Goal: Browse casually: Explore the website without a specific task or goal

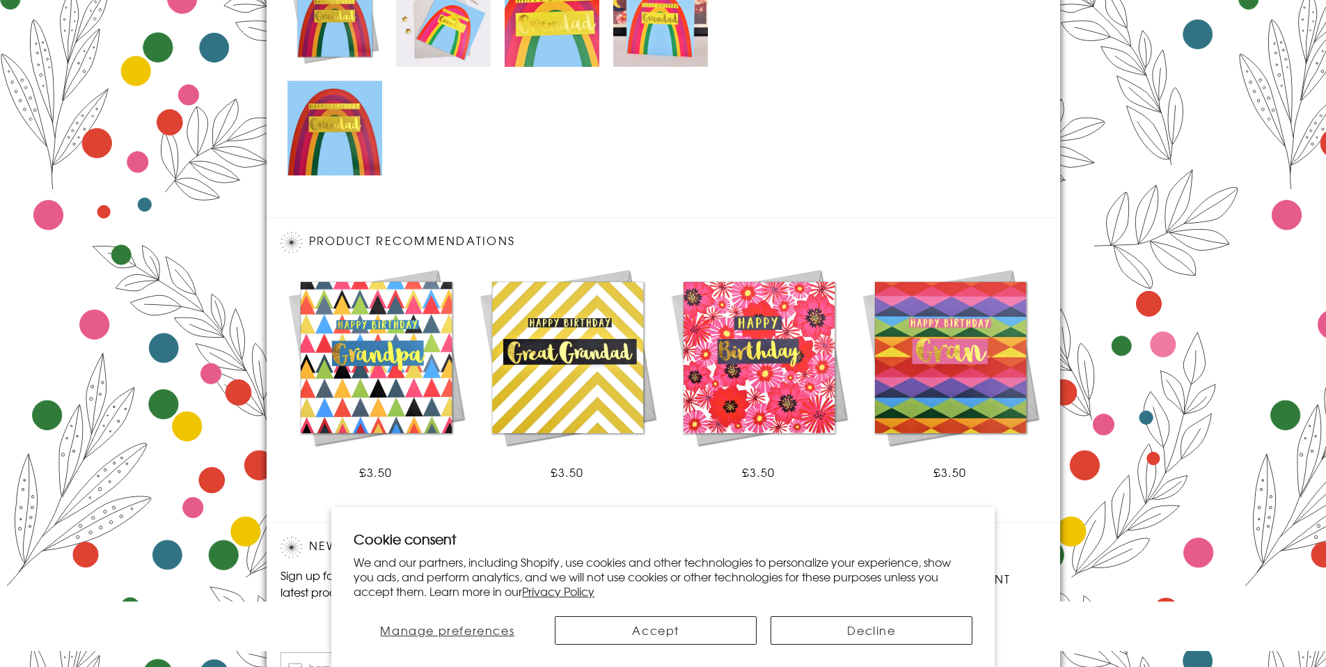
scroll to position [879, 0]
